Goal: Information Seeking & Learning: Learn about a topic

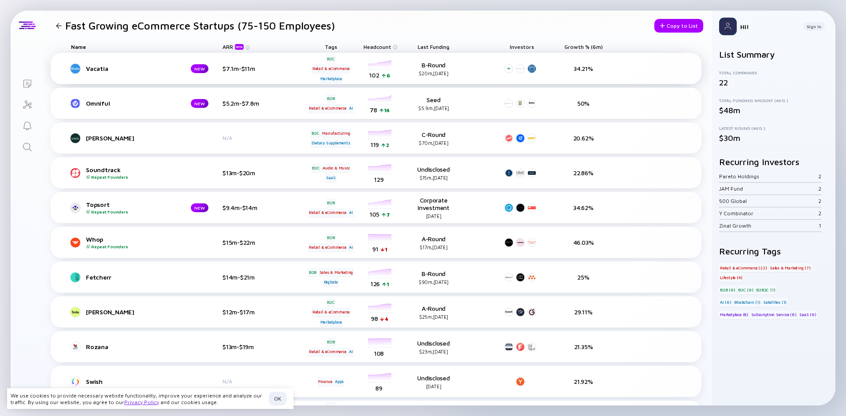
click at [93, 67] on div "Vacatia" at bounding box center [131, 68] width 91 height 7
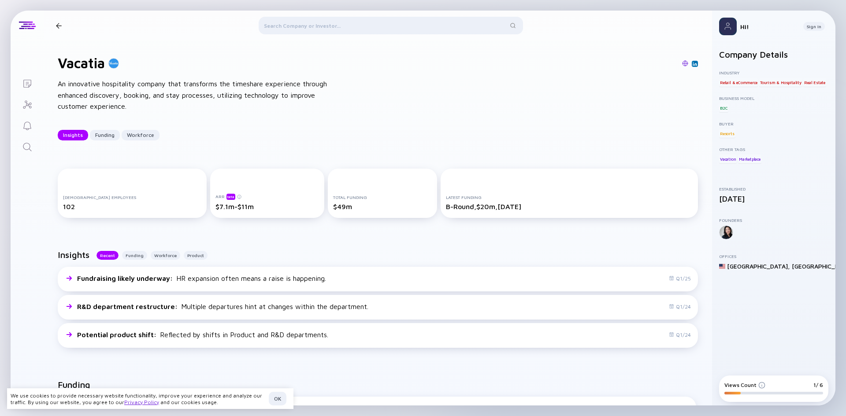
click at [86, 62] on h1 "Vacatia" at bounding box center [81, 63] width 47 height 17
copy h1 "Vacatia"
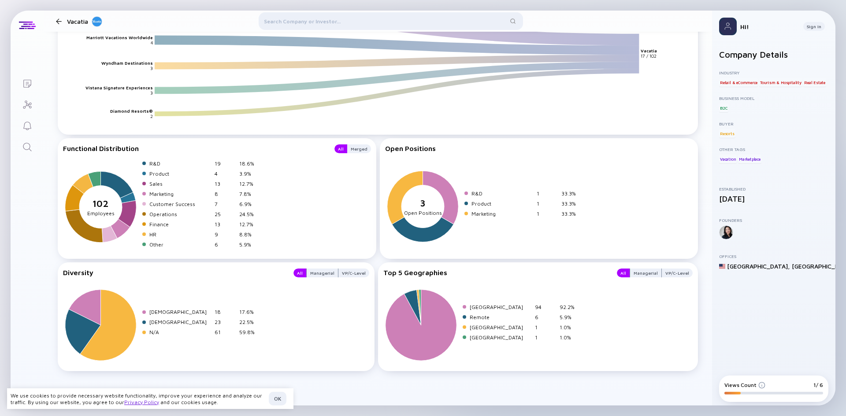
scroll to position [1175, 0]
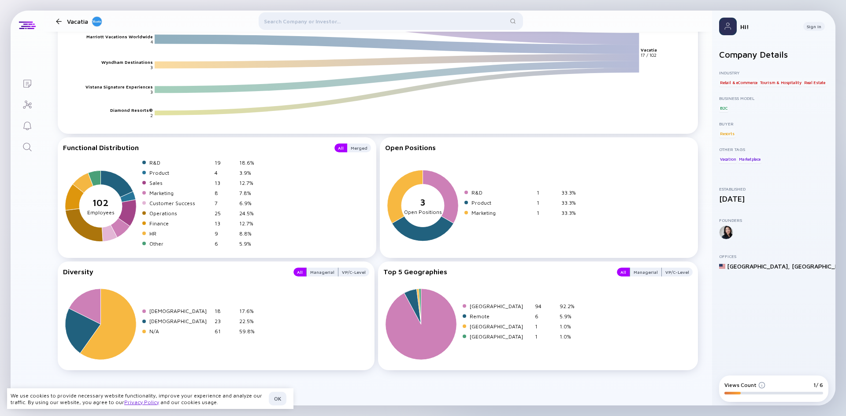
click at [59, 24] on div at bounding box center [59, 21] width 6 height 6
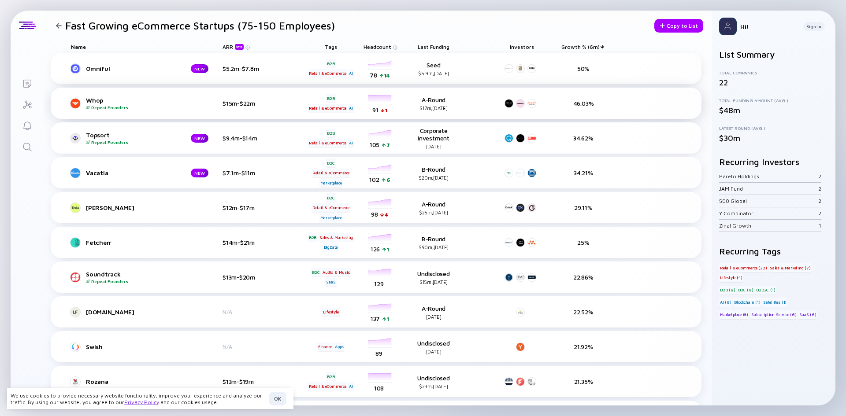
click at [98, 99] on div "Whop Repeat Founders" at bounding box center [154, 103] width 137 height 14
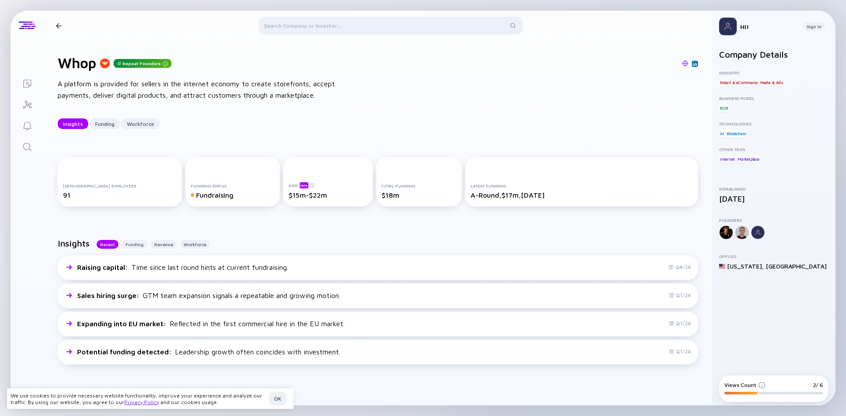
click at [88, 70] on h1 "Whop" at bounding box center [77, 63] width 38 height 17
copy h1 "Whop"
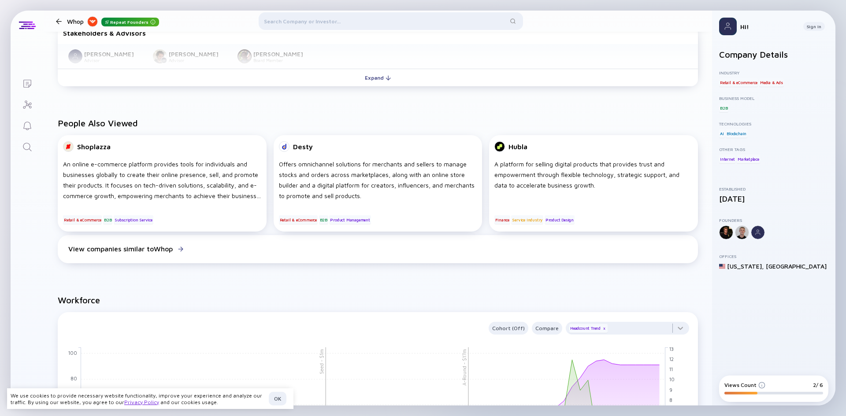
scroll to position [396, 0]
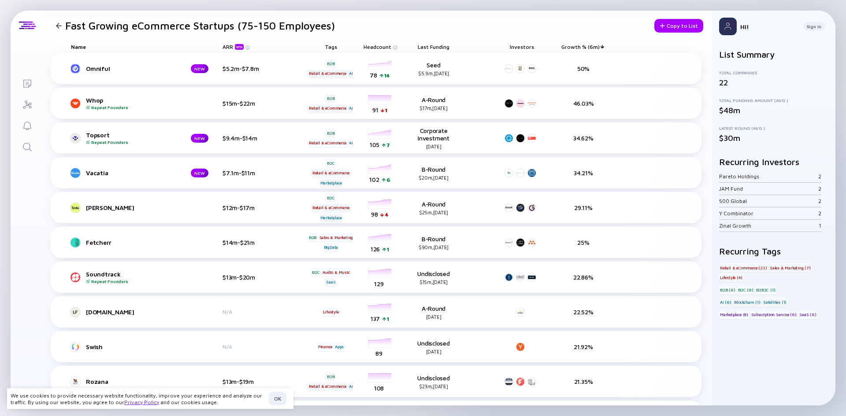
click at [63, 30] on div "Fast Growing eCommerce Startups (75-150 Employees)" at bounding box center [193, 25] width 282 height 12
click at [59, 27] on div at bounding box center [59, 26] width 6 height 6
click at [57, 22] on div "Fast Growing eCommerce Startups (75-150 Employees)" at bounding box center [193, 25] width 282 height 12
click at [58, 28] on div at bounding box center [59, 26] width 6 height 6
click at [63, 24] on div at bounding box center [58, 26] width 13 height 6
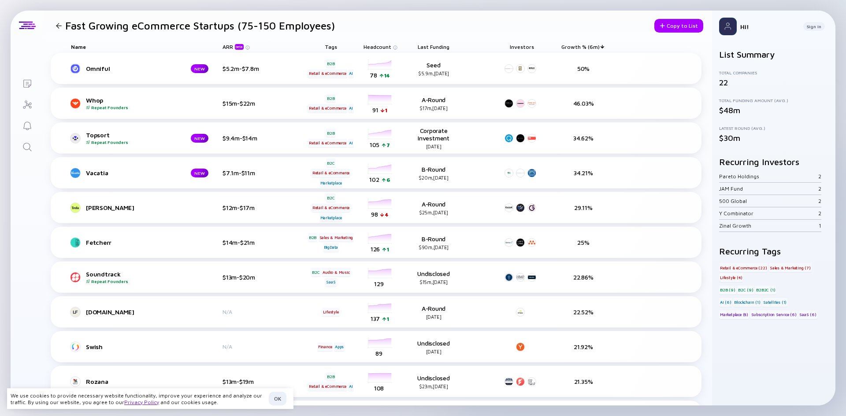
click at [63, 24] on div at bounding box center [58, 26] width 13 height 6
click at [58, 26] on div at bounding box center [59, 26] width 6 height 6
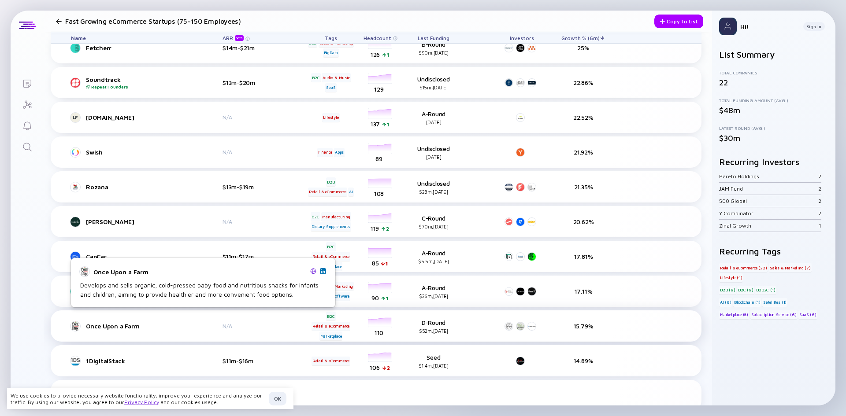
scroll to position [204, 0]
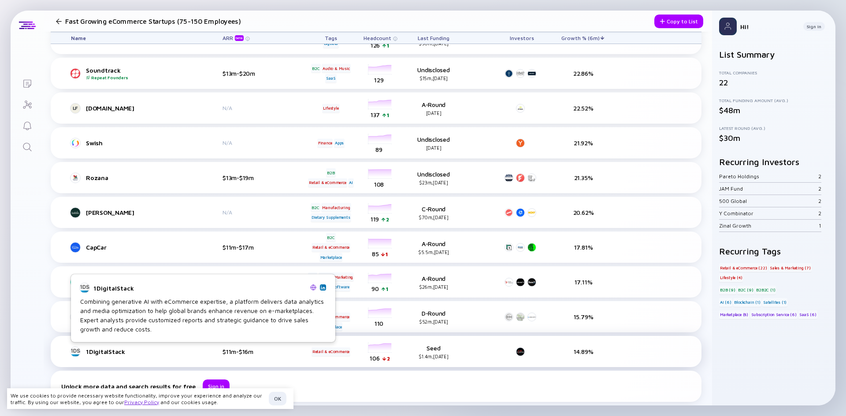
click at [80, 357] on link "1DigitalStack" at bounding box center [147, 352] width 152 height 11
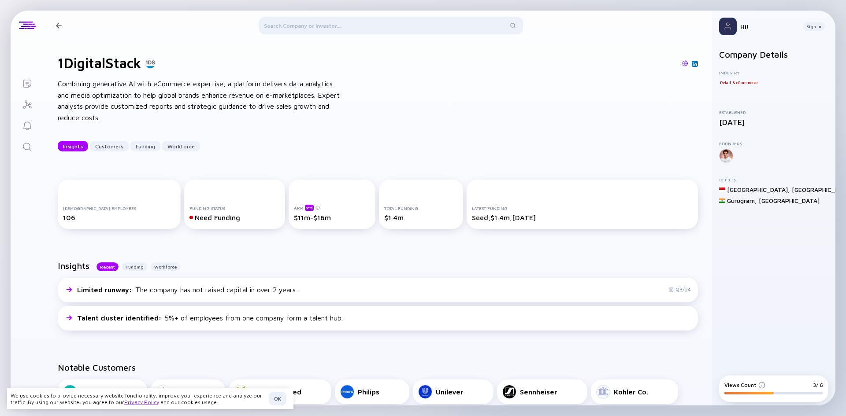
click at [115, 62] on h1 "1DigitalStack" at bounding box center [100, 63] width 84 height 17
copy h1 "1DigitalStack"
click at [63, 28] on div at bounding box center [58, 26] width 13 height 6
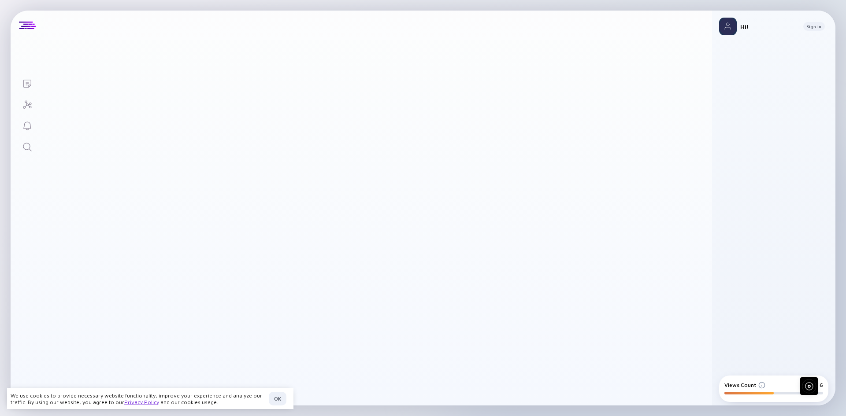
scroll to position [204, 0]
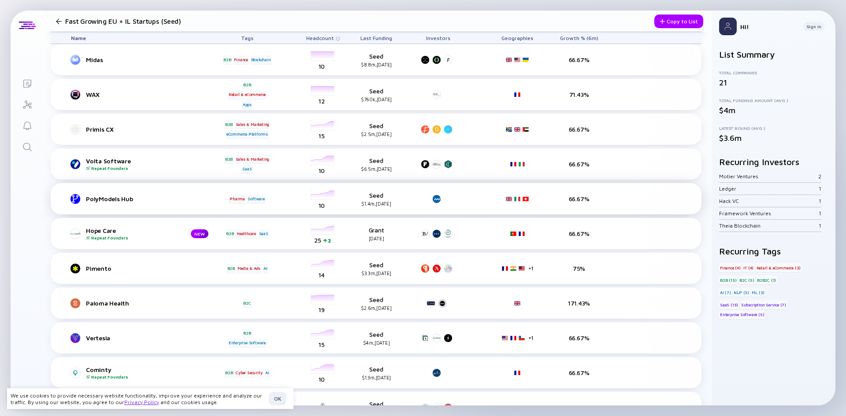
scroll to position [44, 0]
click at [76, 268] on div at bounding box center [75, 268] width 11 height 11
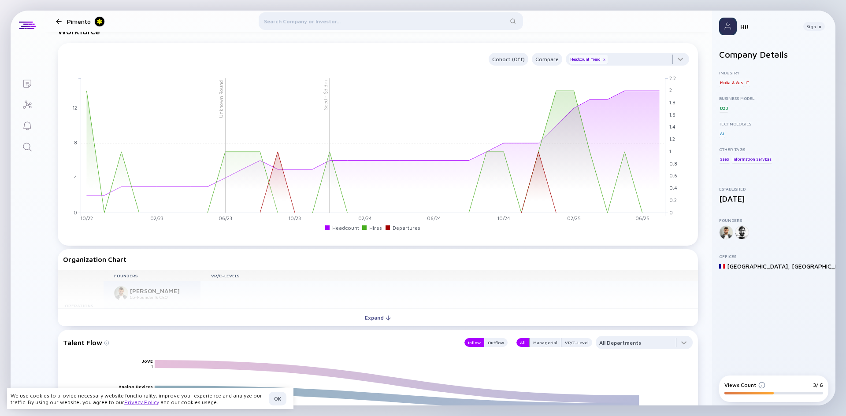
scroll to position [881, 0]
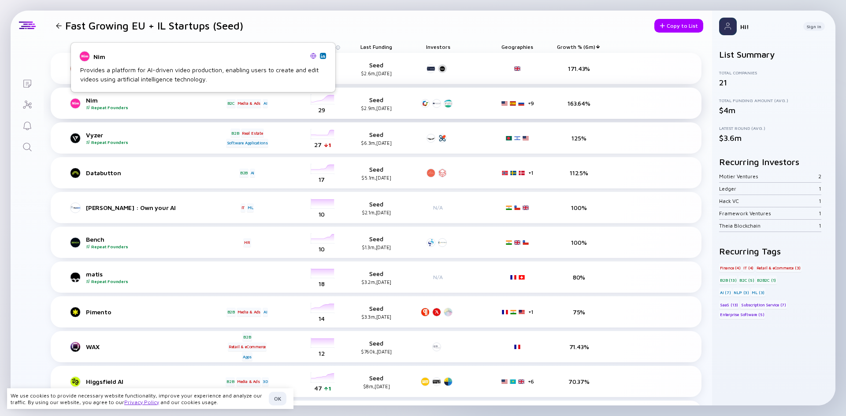
click at [74, 100] on div at bounding box center [75, 103] width 11 height 11
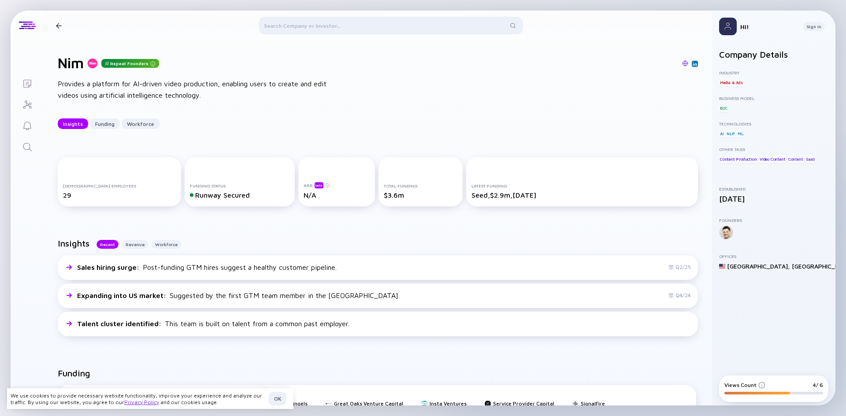
click at [81, 66] on h1 "Nim" at bounding box center [71, 63] width 26 height 17
click at [141, 85] on div "Provides a platform for AI-driven video production, enabling users to create an…" at bounding box center [199, 89] width 282 height 22
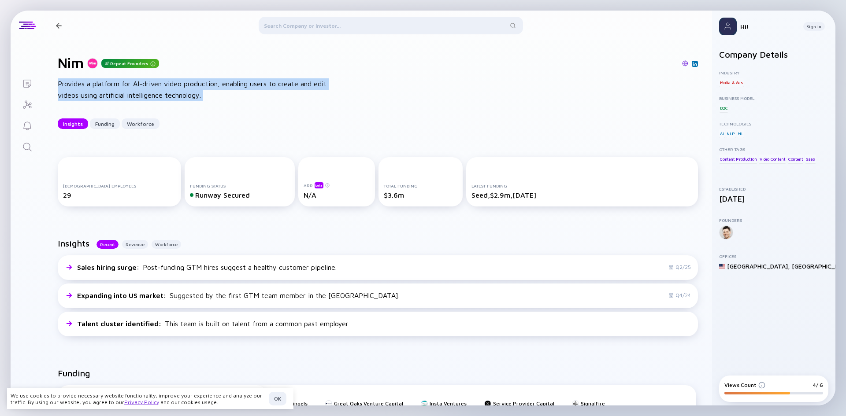
click at [141, 85] on div "Provides a platform for AI-driven video production, enabling users to create an…" at bounding box center [199, 89] width 282 height 22
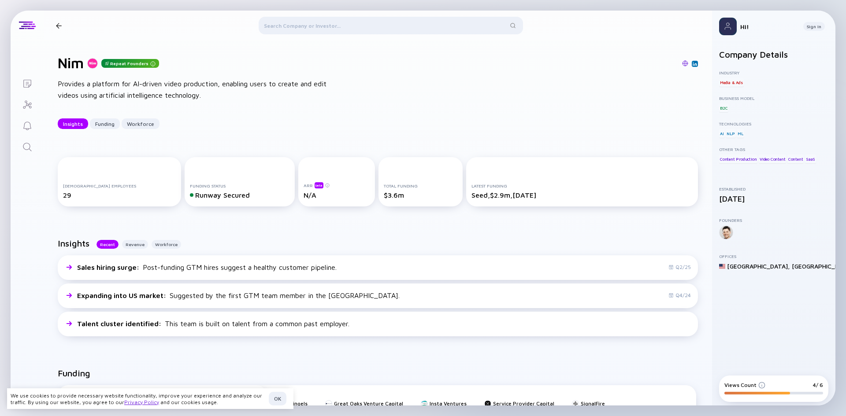
click at [57, 59] on div "Nim Repeat Founders Provides a platform for AI-driven video production, enablin…" at bounding box center [378, 92] width 668 height 103
click at [73, 62] on h1 "Nim" at bounding box center [71, 63] width 26 height 17
copy h1 "Nim"
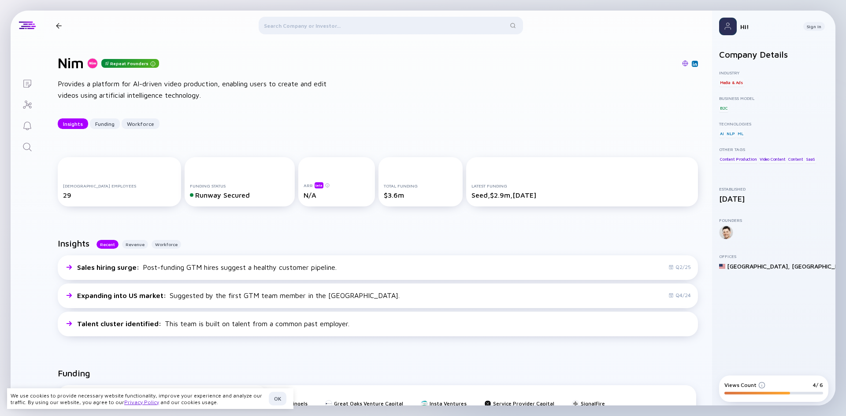
click at [691, 62] on div "Nim Repeat Founders Provides a platform for AI-driven video production, enablin…" at bounding box center [378, 92] width 668 height 103
click at [692, 63] on img at bounding box center [694, 64] width 4 height 4
